Goal: Task Accomplishment & Management: Manage account settings

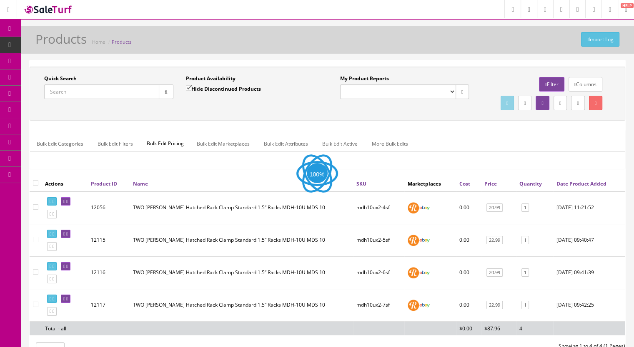
click at [66, 43] on span "Products" at bounding box center [64, 44] width 20 height 7
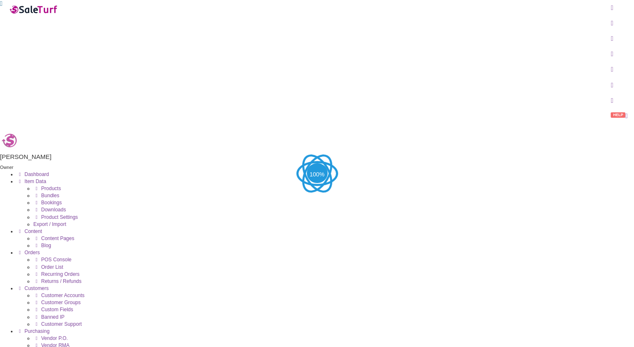
click at [54, 186] on link "Products" at bounding box center [46, 189] width 27 height 6
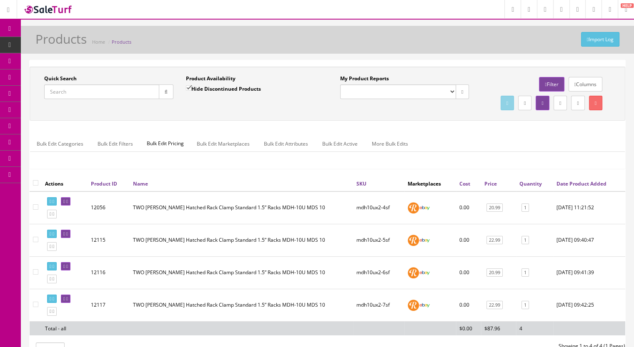
click at [71, 89] on input "Quick Search" at bounding box center [101, 92] width 115 height 15
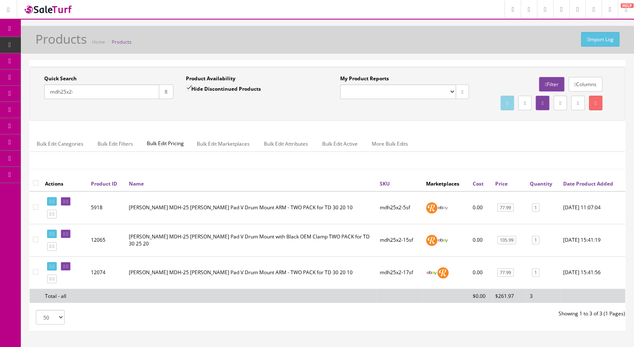
click at [83, 91] on input "mdh25x2-" at bounding box center [101, 92] width 115 height 15
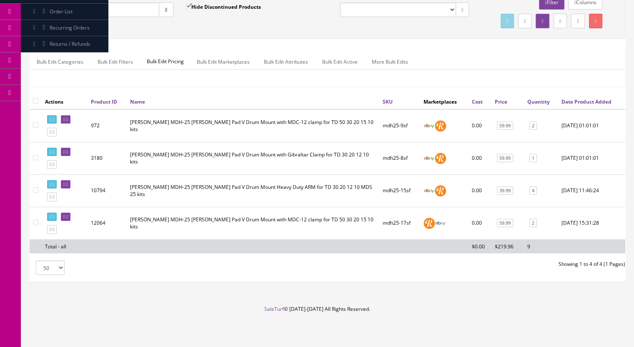
scroll to position [97, 0]
type input "mdh25-"
click at [68, 217] on icon at bounding box center [67, 217] width 2 height 5
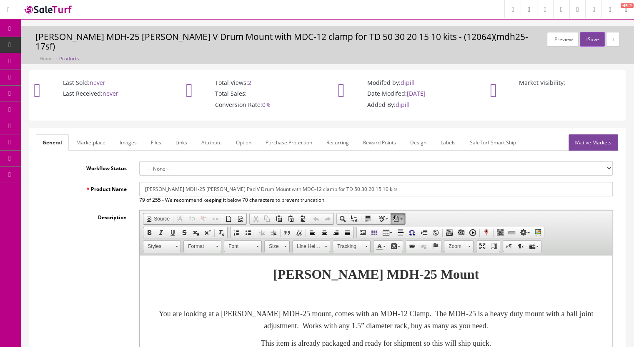
click at [596, 135] on link "Active Markets" at bounding box center [593, 143] width 50 height 16
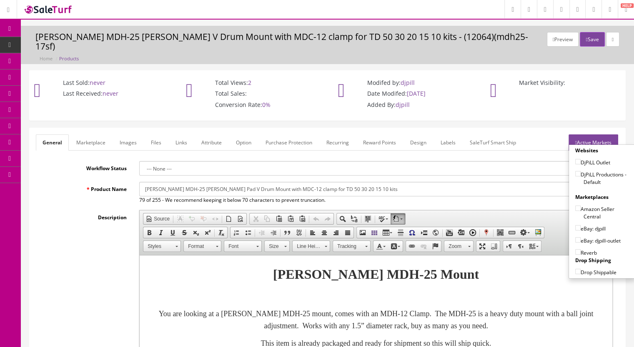
click at [92, 139] on link "Marketplace" at bounding box center [91, 143] width 42 height 16
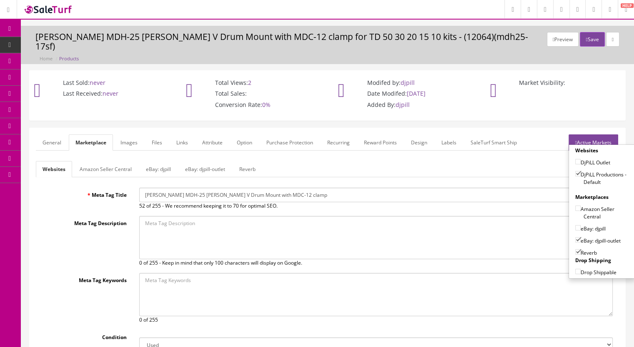
click at [252, 161] on link "Reverb" at bounding box center [247, 169] width 30 height 16
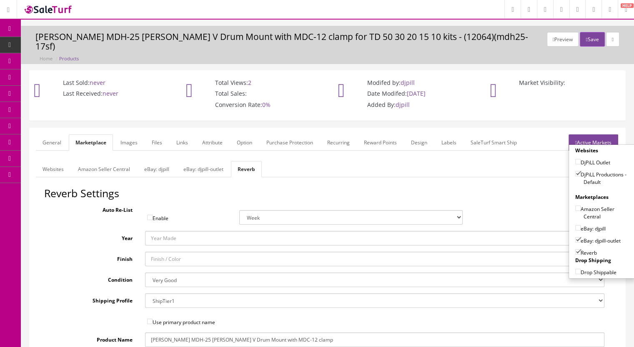
click at [209, 165] on link "eBay: djpill-outlet" at bounding box center [203, 169] width 53 height 16
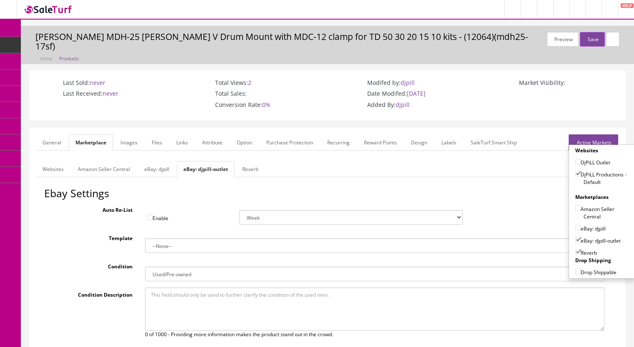
click at [160, 161] on link "eBay: djpill" at bounding box center [156, 169] width 38 height 16
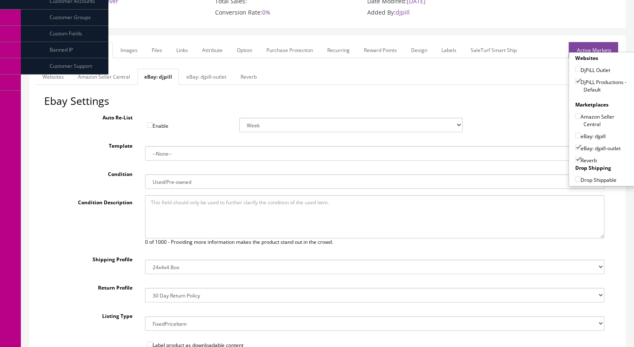
scroll to position [18, 0]
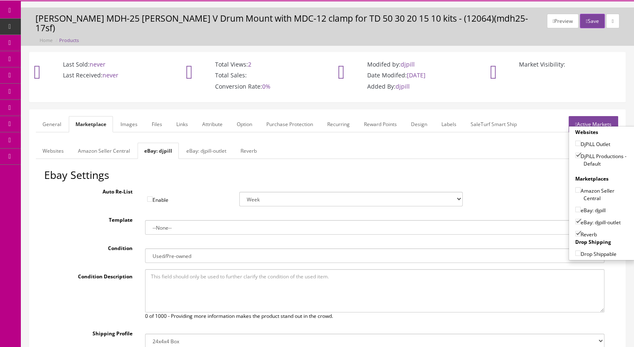
click at [44, 143] on link "Websites" at bounding box center [53, 151] width 35 height 16
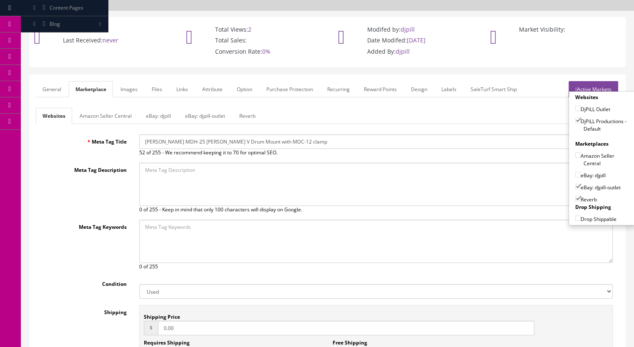
scroll to position [0, 0]
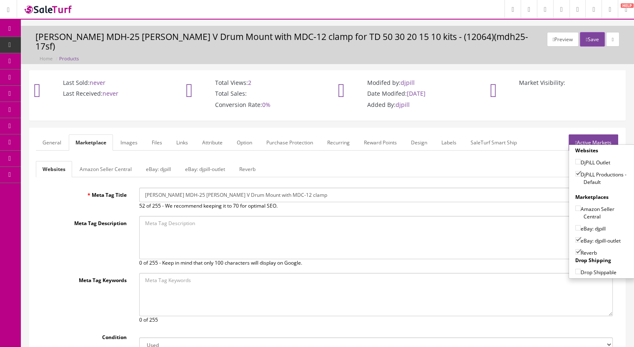
click at [575, 237] on input"] "eBay: djpill-outlet" at bounding box center [577, 239] width 5 height 5
checkbox input"] "false"
click at [586, 42] on button "Save" at bounding box center [591, 39] width 25 height 15
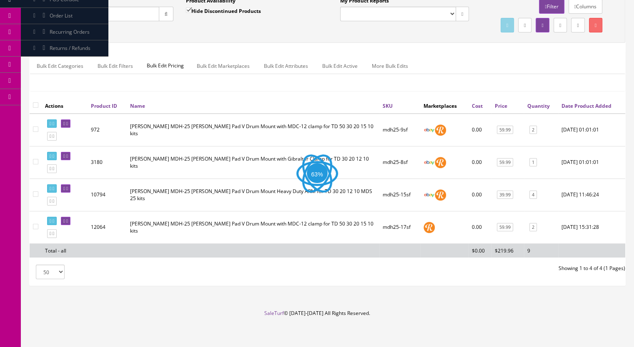
scroll to position [83, 0]
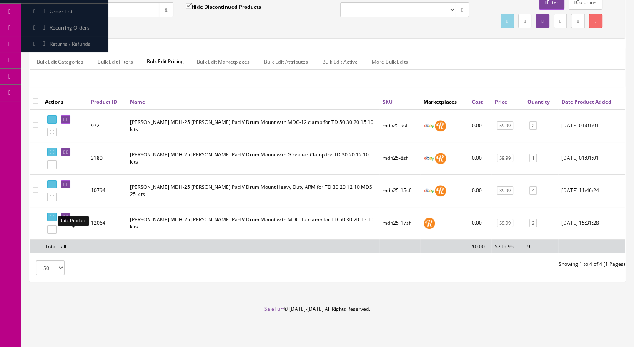
click at [70, 222] on link at bounding box center [66, 217] width 10 height 9
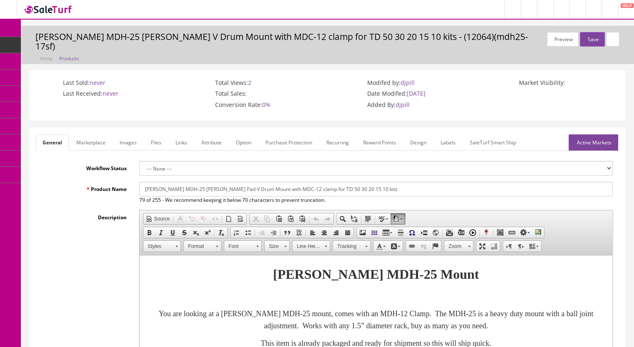
click at [92, 135] on link "Marketplace" at bounding box center [91, 143] width 42 height 16
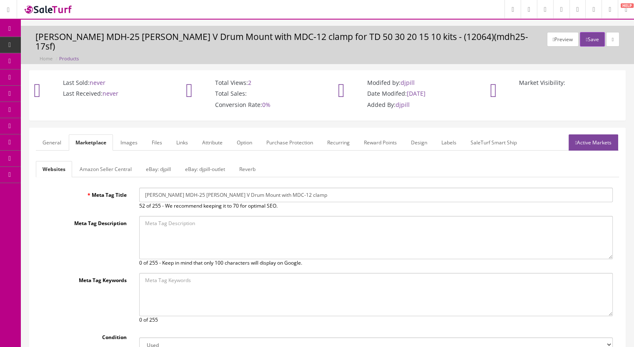
click at [209, 162] on link "eBay: djpill-outlet" at bounding box center [204, 169] width 53 height 16
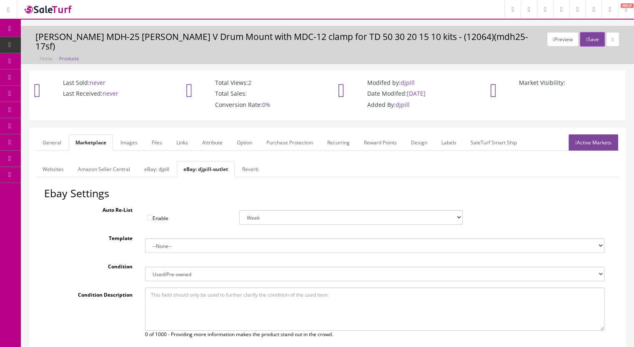
click at [148, 161] on link "eBay: djpill" at bounding box center [156, 169] width 38 height 16
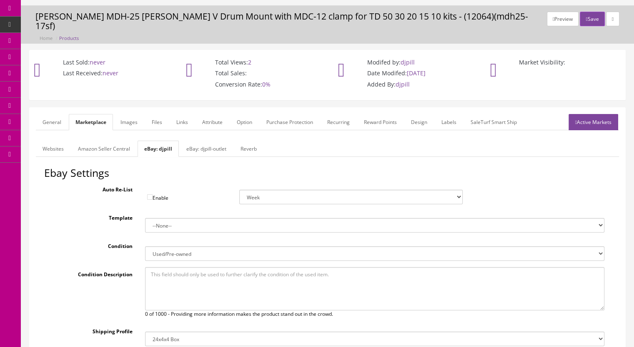
scroll to position [18, 0]
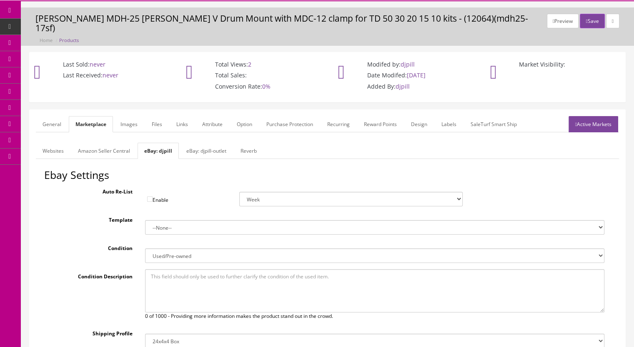
click at [210, 143] on link "eBay: djpill-outlet" at bounding box center [206, 151] width 53 height 16
click at [126, 117] on link "Images" at bounding box center [129, 124] width 30 height 16
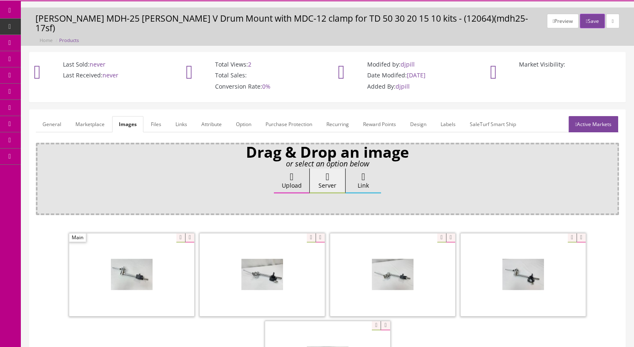
click at [95, 116] on link "Marketplace" at bounding box center [90, 124] width 42 height 16
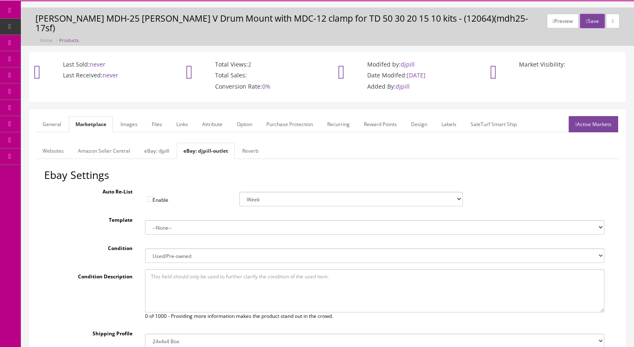
click at [53, 116] on link "General" at bounding box center [52, 124] width 32 height 16
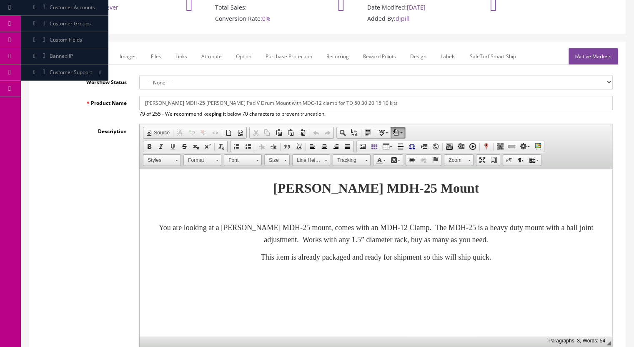
scroll to position [0, 0]
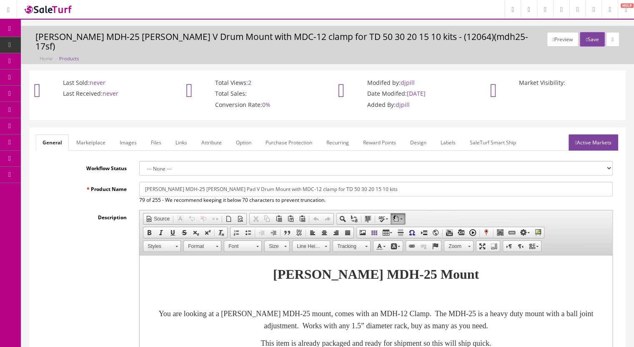
click at [591, 141] on li "Active Markets Websites DjPiLL Outlet DjPiLL Productions - Default Marketplaces…" at bounding box center [593, 143] width 50 height 16
click at [588, 137] on link "Active Markets" at bounding box center [593, 143] width 50 height 16
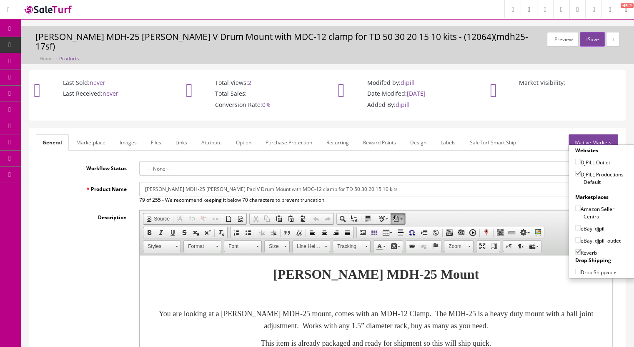
click at [575, 237] on input"] "eBay: djpill-outlet" at bounding box center [577, 239] width 5 height 5
checkbox input"] "true"
click at [591, 44] on button "Save" at bounding box center [591, 39] width 25 height 15
